Goal: Task Accomplishment & Management: Manage account settings

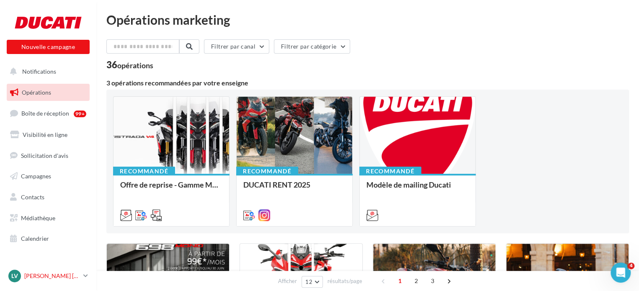
click at [89, 278] on link "Lv Lévy CHASSIN levychassin@sudestmotos.com" at bounding box center [48, 276] width 83 height 16
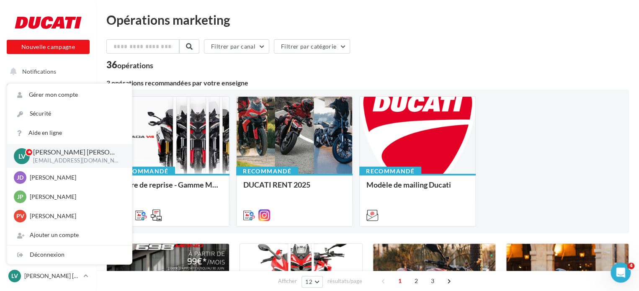
click at [585, 149] on div "Recommandé Offre de reprise - Gamme MTS V4 Nous vous encourageons à relayer ce …" at bounding box center [368, 161] width 510 height 130
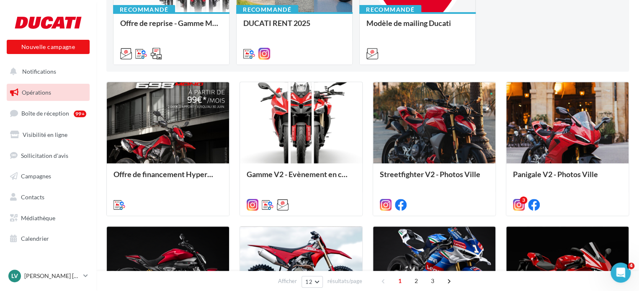
scroll to position [68, 0]
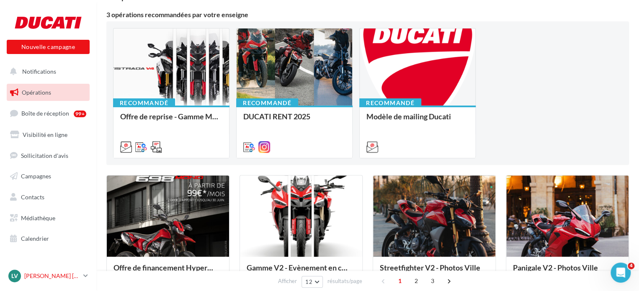
click at [82, 281] on link "Lv Lévy CHASSIN levychassin@sudestmotos.com" at bounding box center [48, 276] width 83 height 16
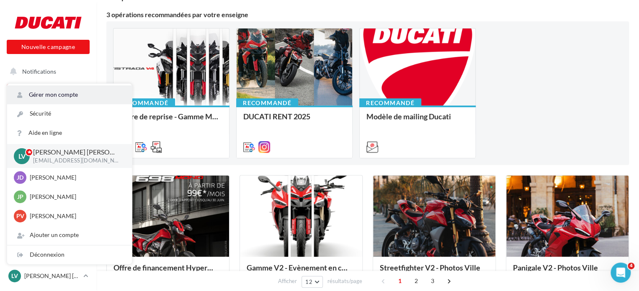
click at [60, 93] on link "Gérer mon compte" at bounding box center [69, 94] width 125 height 19
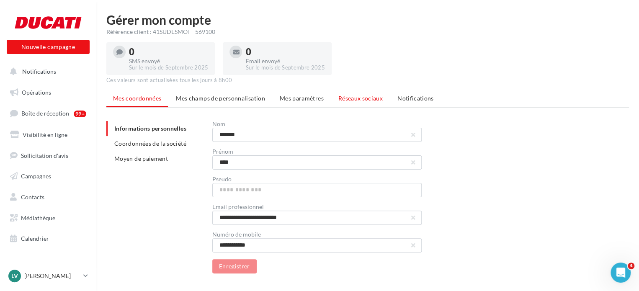
click at [352, 98] on span "Réseaux sociaux" at bounding box center [361, 98] width 44 height 7
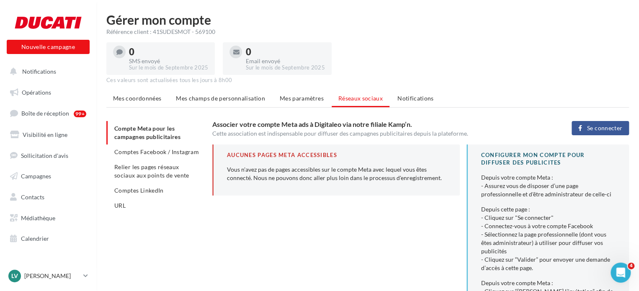
click at [601, 130] on span "Se connecter" at bounding box center [605, 128] width 35 height 7
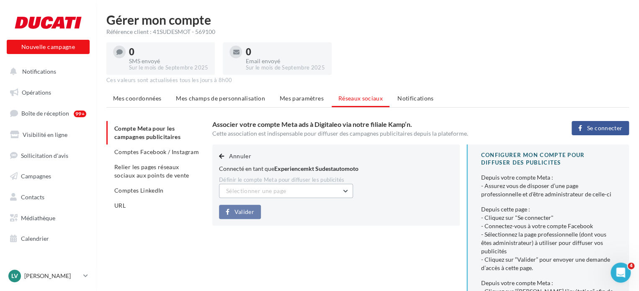
click at [317, 191] on button "Sélectionner une page" at bounding box center [286, 191] width 134 height 14
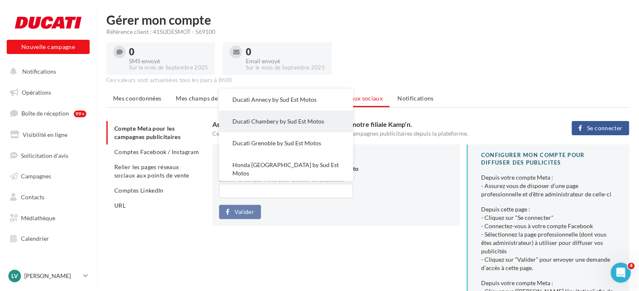
click at [303, 126] on button "Ducati Chambery by Sud Est Motos" at bounding box center [286, 122] width 134 height 22
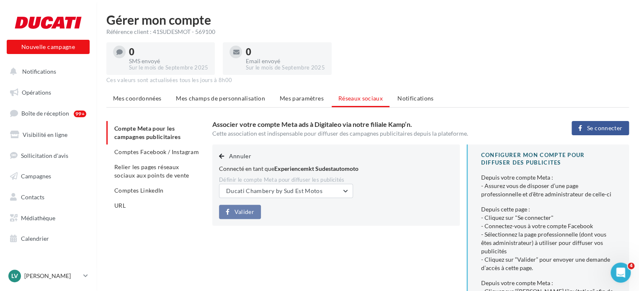
click at [318, 215] on div "Valider" at bounding box center [336, 212] width 234 height 14
click at [311, 191] on span "Ducati Chambery by Sud Est Motos" at bounding box center [274, 190] width 96 height 7
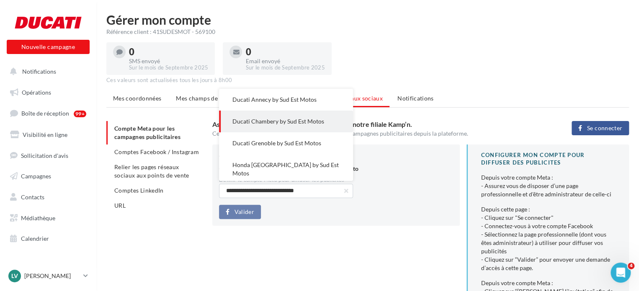
click at [315, 226] on div "**********" at bounding box center [424, 266] width 424 height 243
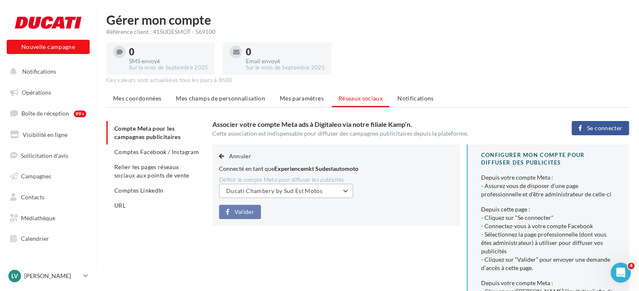
click at [343, 190] on button "Ducati Chambery by Sud Est Motos" at bounding box center [286, 191] width 134 height 14
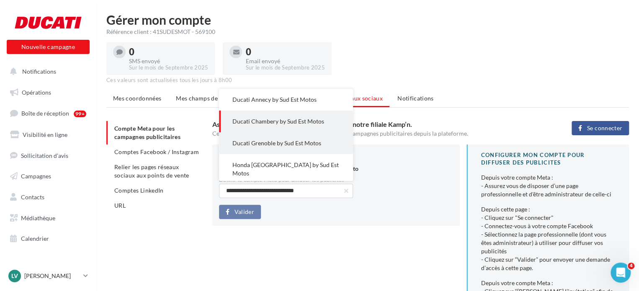
click at [301, 147] on button "Ducati Grenoble by Sud Est Motos" at bounding box center [286, 143] width 134 height 22
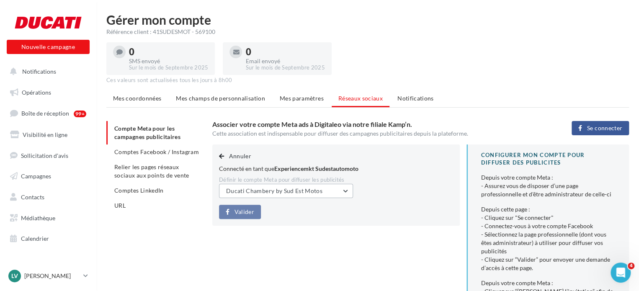
click at [314, 189] on span "Ducati Chambery by Sud Est Motos" at bounding box center [274, 190] width 96 height 7
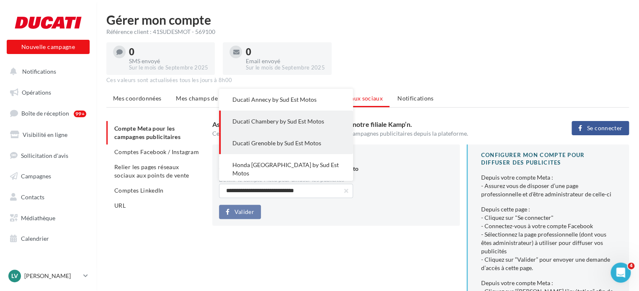
click at [287, 121] on span "Ducati Chambery by Sud Est Motos" at bounding box center [279, 121] width 92 height 7
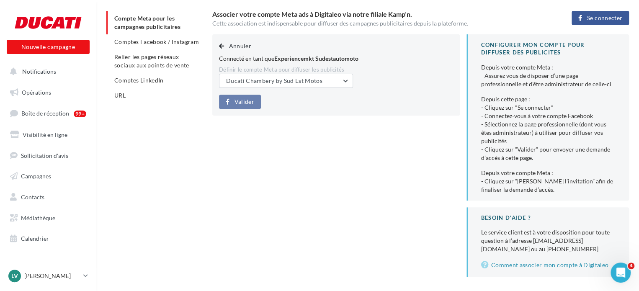
scroll to position [126, 0]
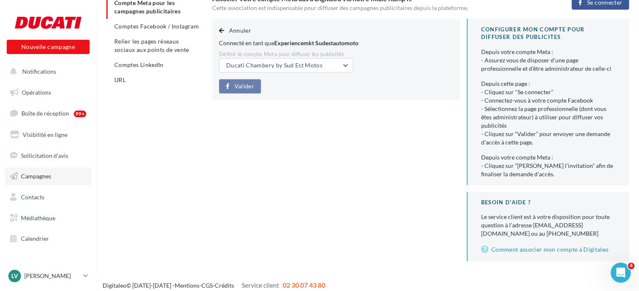
click at [30, 176] on span "Campagnes" at bounding box center [36, 176] width 30 height 7
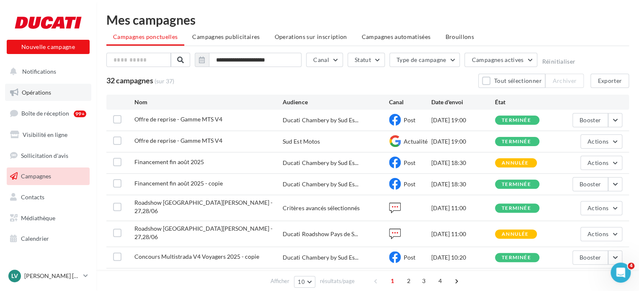
click at [41, 93] on span "Opérations" at bounding box center [36, 92] width 29 height 7
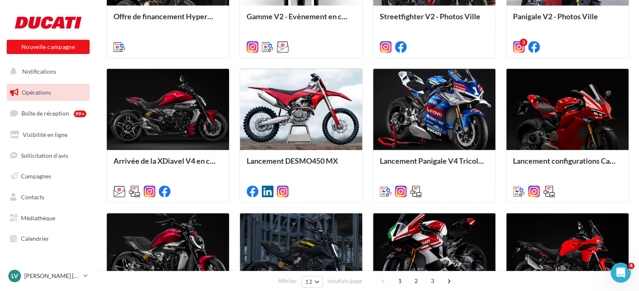
click at [34, 123] on ul "Opérations Boîte de réception 99+ Visibilité en ligne Sollicitation d'avis Camp…" at bounding box center [48, 165] width 90 height 171
click at [34, 115] on span "Boîte de réception" at bounding box center [45, 113] width 48 height 7
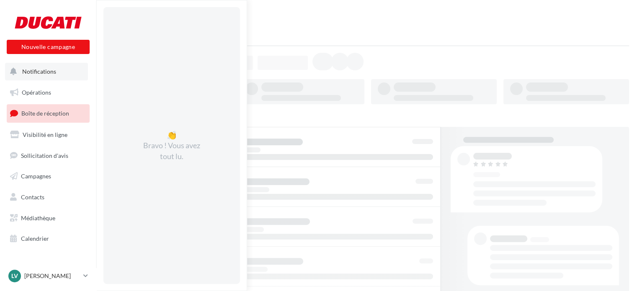
click at [41, 70] on span "Notifications" at bounding box center [39, 71] width 34 height 7
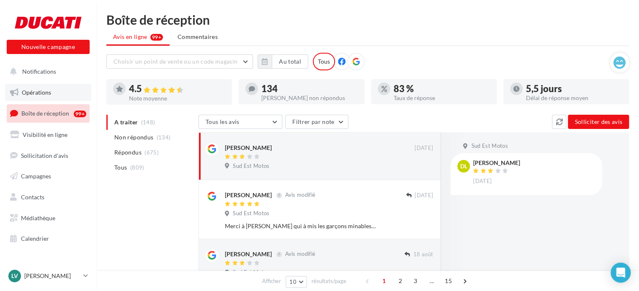
click at [42, 95] on span "Opérations" at bounding box center [36, 92] width 29 height 7
